Goal: Information Seeking & Learning: Check status

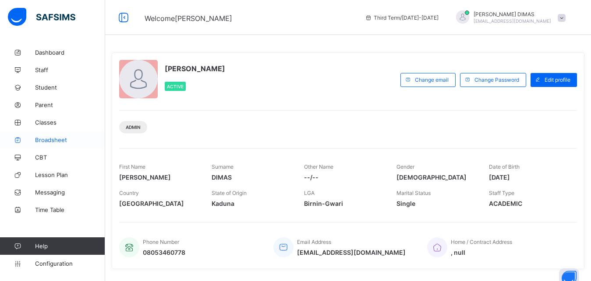
click at [42, 141] on span "Broadsheet" at bounding box center [70, 140] width 70 height 7
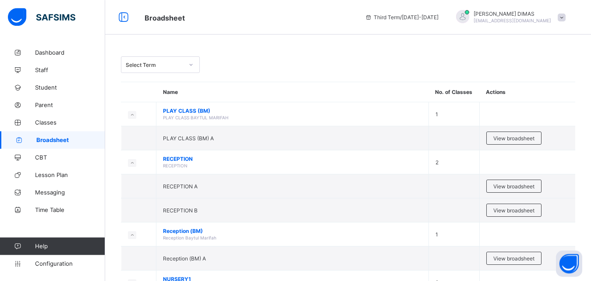
scroll to position [179, 0]
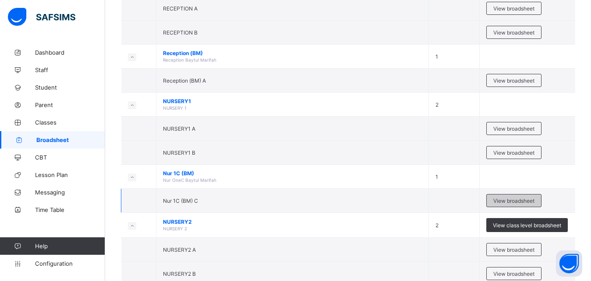
click at [510, 199] on span "View broadsheet" at bounding box center [513, 201] width 41 height 7
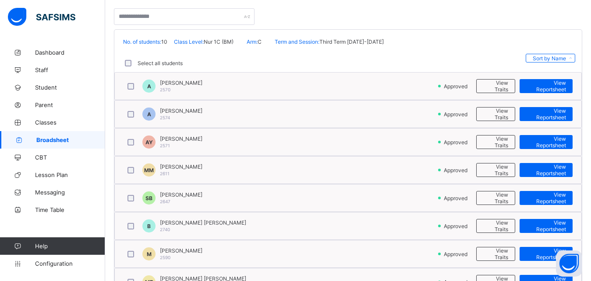
scroll to position [267, 0]
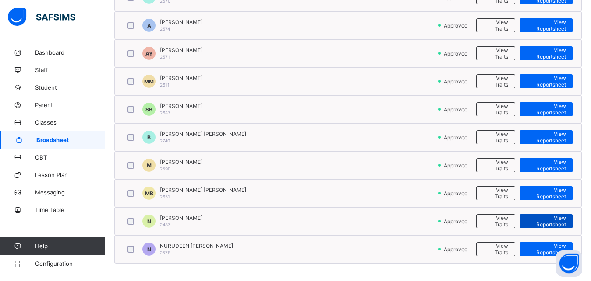
click at [560, 218] on span "View Reportsheet" at bounding box center [546, 221] width 40 height 13
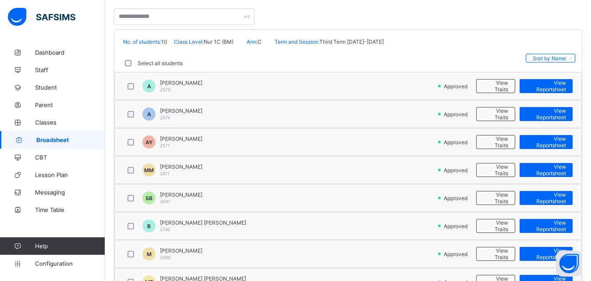
scroll to position [89, 0]
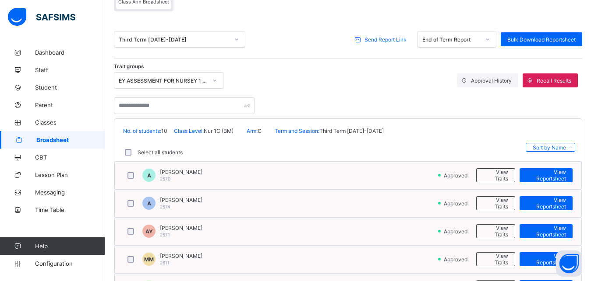
click at [237, 38] on icon at bounding box center [236, 39] width 5 height 9
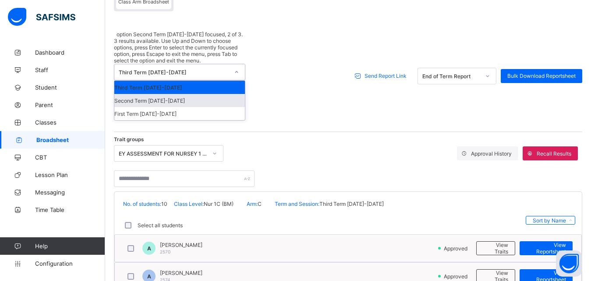
click at [179, 94] on div "Second Term 2024-2025" at bounding box center [179, 100] width 130 height 13
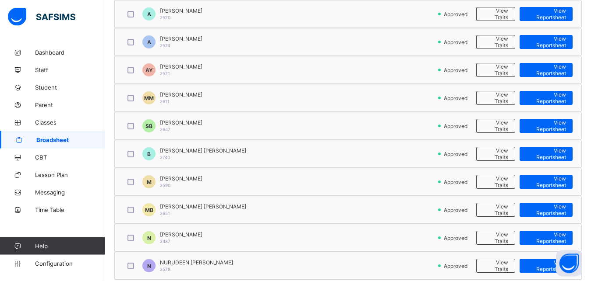
scroll to position [267, 0]
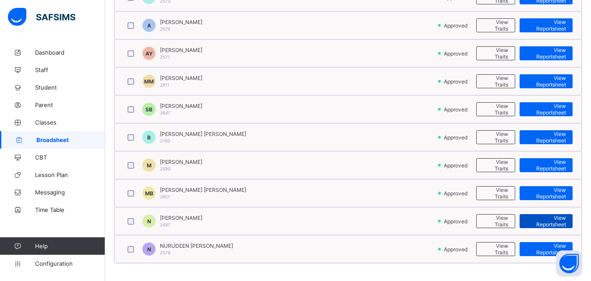
click at [552, 222] on span "View Reportsheet" at bounding box center [546, 221] width 40 height 13
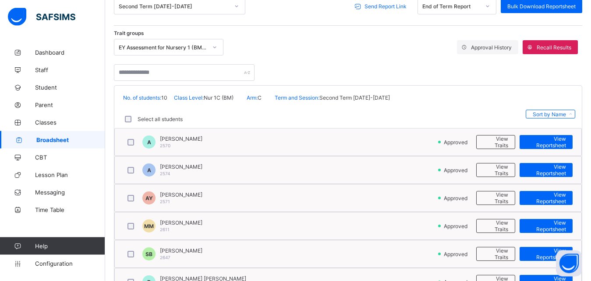
scroll to position [89, 0]
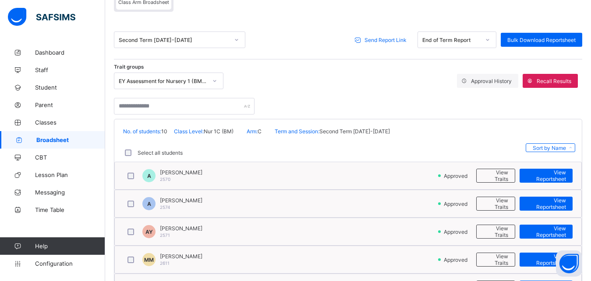
click at [236, 39] on icon at bounding box center [236, 39] width 5 height 9
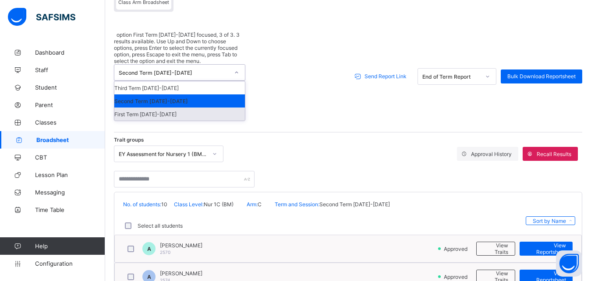
click at [160, 108] on div "First Term 2024-2025" at bounding box center [179, 114] width 130 height 13
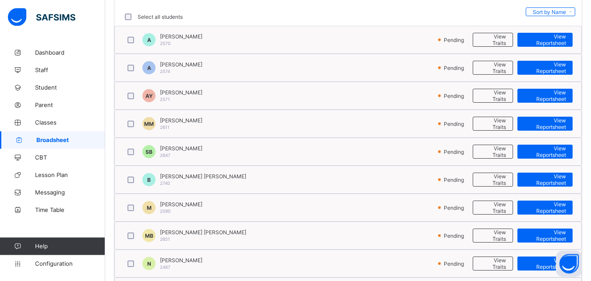
scroll to position [267, 0]
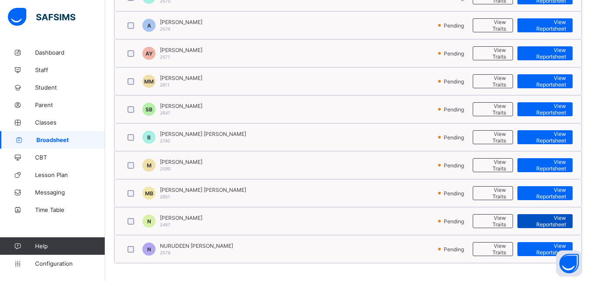
click at [547, 222] on span "View Reportsheet" at bounding box center [545, 221] width 42 height 13
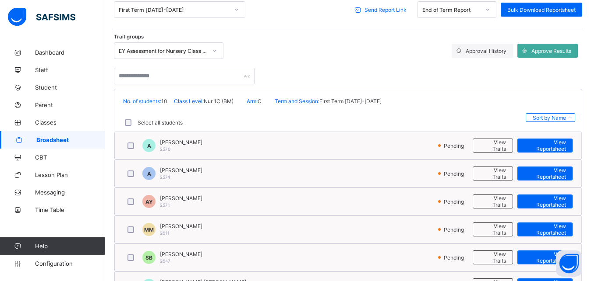
scroll to position [89, 0]
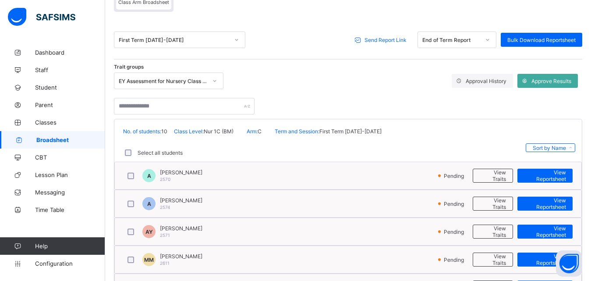
click at [49, 138] on span "Broadsheet" at bounding box center [70, 140] width 69 height 7
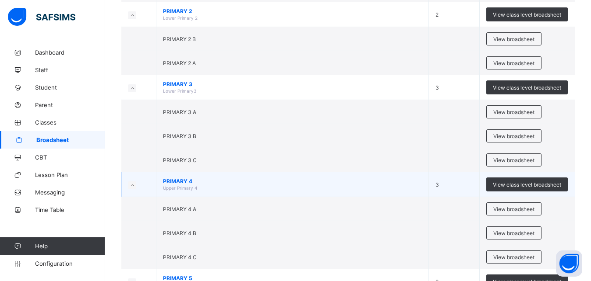
scroll to position [668, 0]
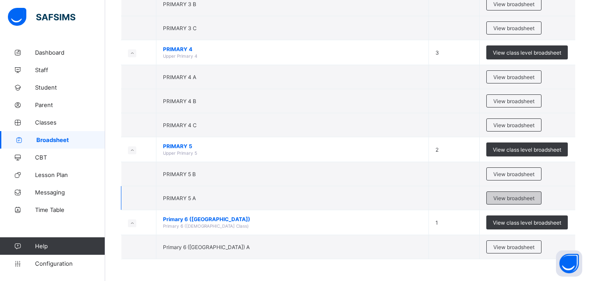
click at [515, 196] on span "View broadsheet" at bounding box center [513, 198] width 41 height 7
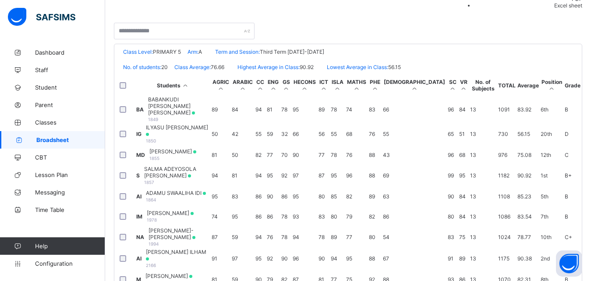
scroll to position [236, 0]
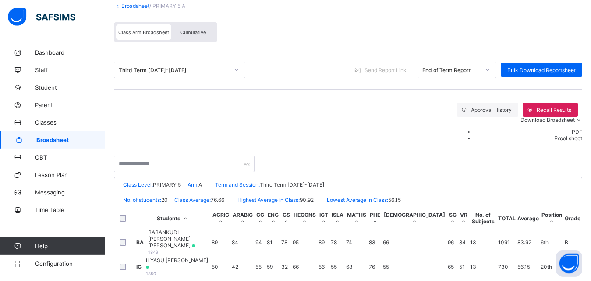
scroll to position [0, 0]
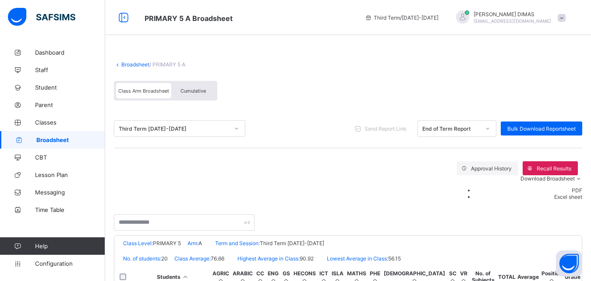
click at [194, 90] on span "Cumulative" at bounding box center [192, 91] width 25 height 6
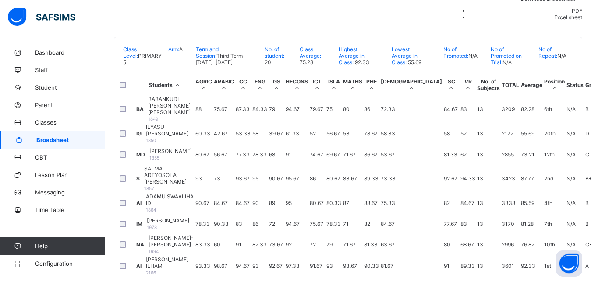
scroll to position [236, 0]
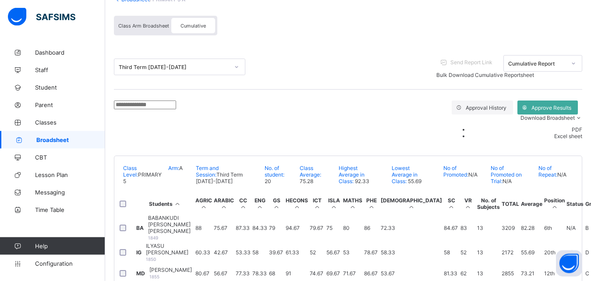
scroll to position [6, 0]
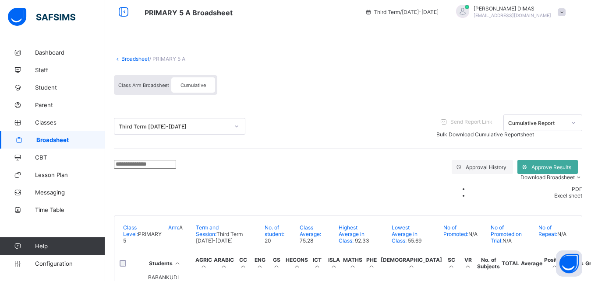
click at [236, 127] on icon at bounding box center [236, 126] width 5 height 9
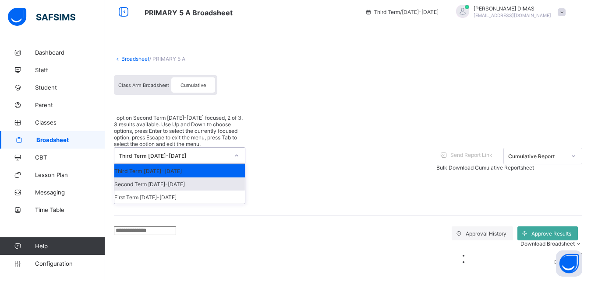
click at [179, 178] on div "Second Term 2024-2025" at bounding box center [179, 184] width 130 height 13
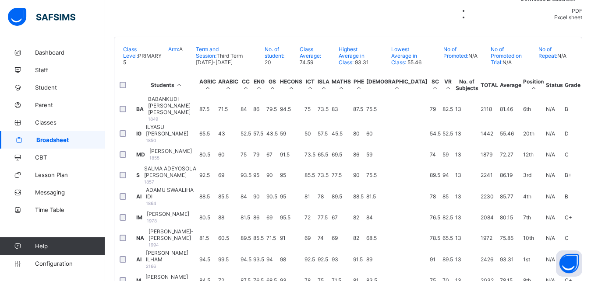
scroll to position [219, 0]
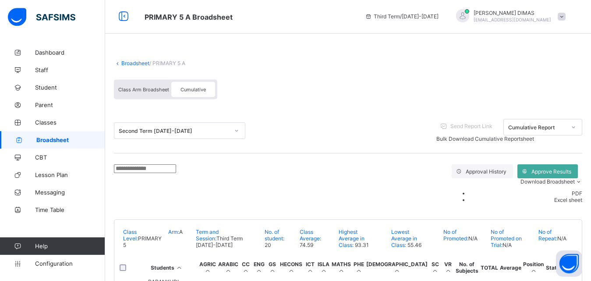
scroll to position [0, 0]
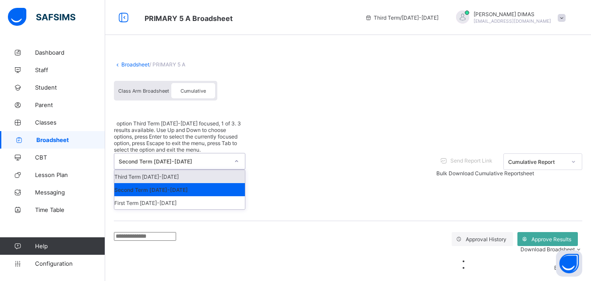
click at [237, 157] on icon at bounding box center [236, 161] width 5 height 9
click at [141, 91] on span "Class Arm Broadsheet" at bounding box center [143, 91] width 51 height 6
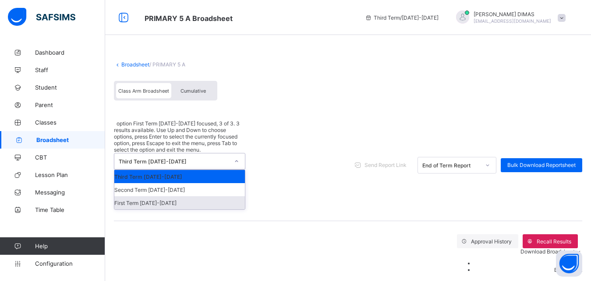
click at [158, 197] on div "First Term 2024-2025" at bounding box center [179, 203] width 130 height 13
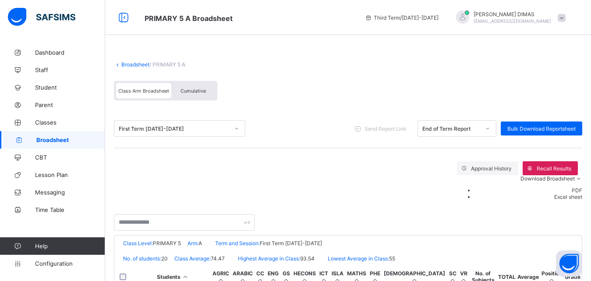
click at [289, 24] on div "PRIMARY 5 A Broadsheet Third Term / 2024-2025 WILSON DIMAS wilwix@yahoo.com" at bounding box center [295, 17] width 591 height 35
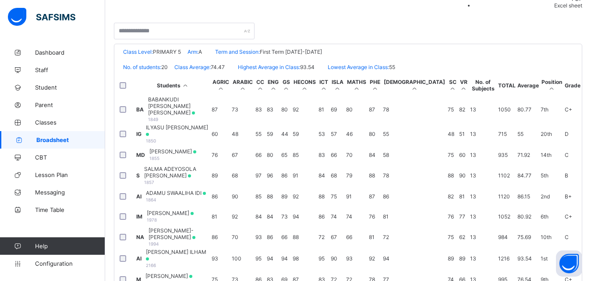
scroll to position [158, 0]
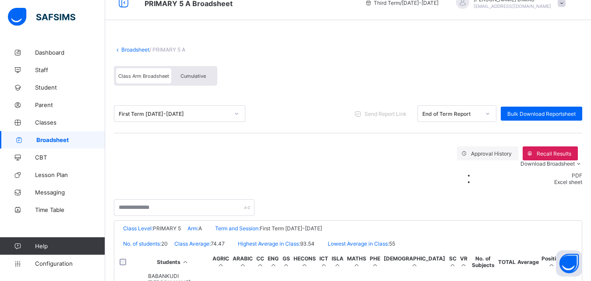
scroll to position [13, 0]
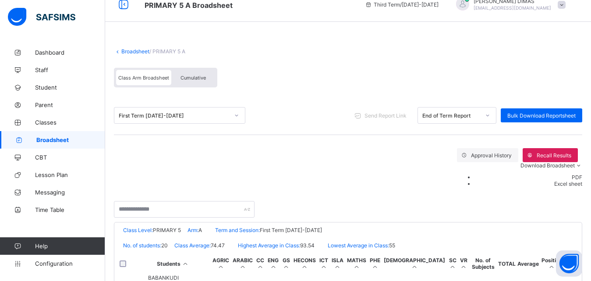
click at [235, 116] on icon at bounding box center [236, 115] width 5 height 9
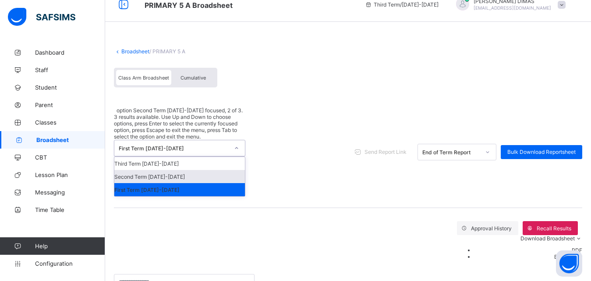
click at [173, 170] on div "Second Term 2024-2025" at bounding box center [179, 176] width 130 height 13
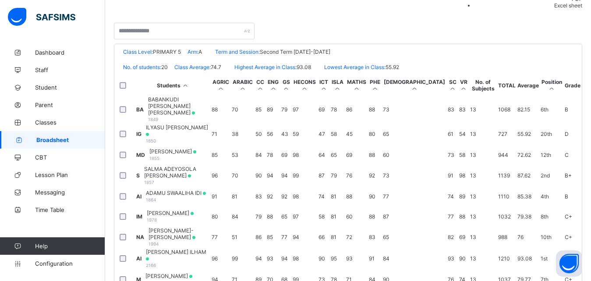
scroll to position [197, 0]
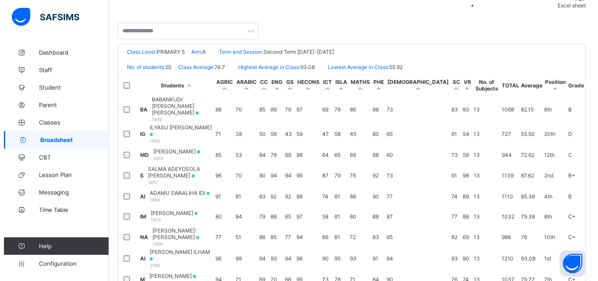
scroll to position [0, 0]
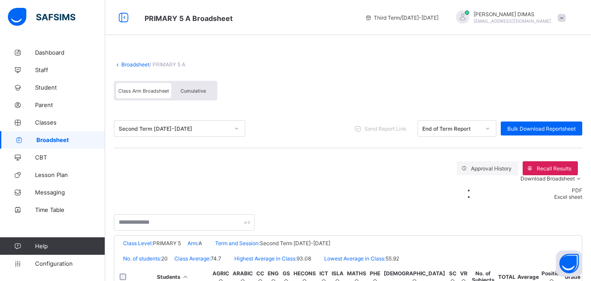
click at [530, 11] on span "WILSON DIMAS" at bounding box center [511, 14] width 77 height 7
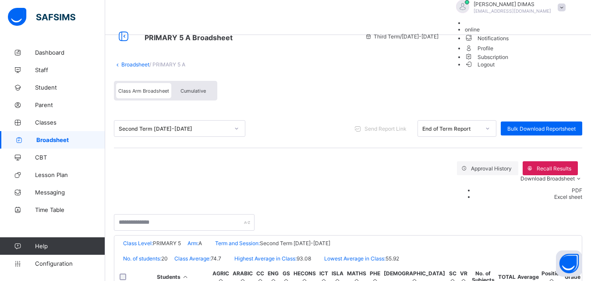
click at [495, 69] on span "Logout" at bounding box center [479, 64] width 30 height 9
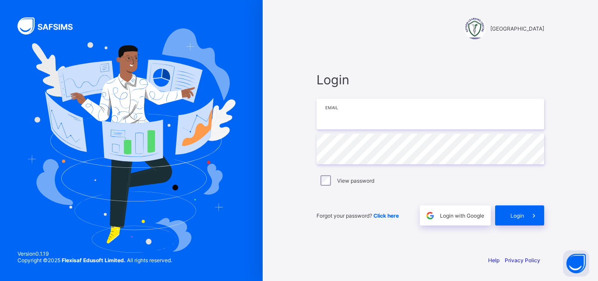
click at [368, 116] on input "email" at bounding box center [430, 114] width 228 height 31
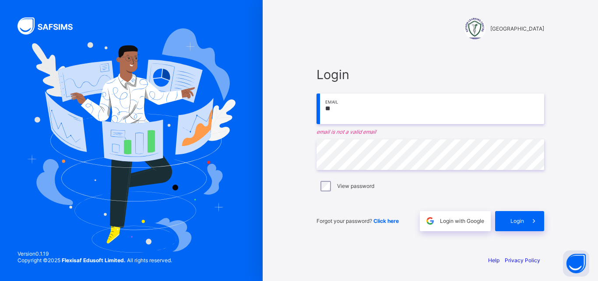
type input "*"
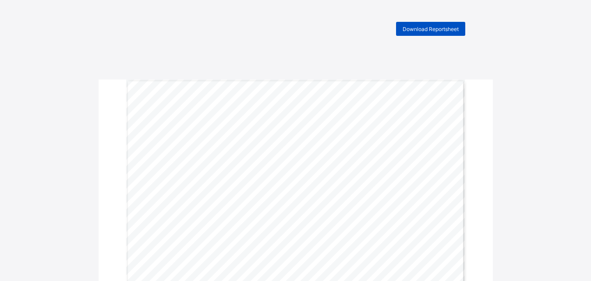
click at [428, 26] on span "Download Reportsheet" at bounding box center [430, 29] width 56 height 7
click at [430, 23] on div "Download Reportsheet" at bounding box center [430, 29] width 69 height 14
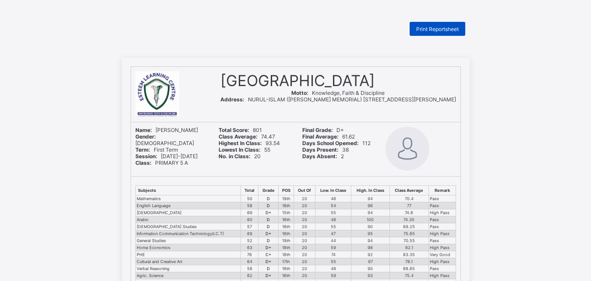
click at [436, 25] on div "Print Reportsheet" at bounding box center [437, 29] width 56 height 14
click at [428, 30] on span "Print Reportsheet" at bounding box center [437, 29] width 42 height 7
click at [441, 28] on span "Print Reportsheet" at bounding box center [437, 29] width 42 height 7
